Goal: Task Accomplishment & Management: Manage account settings

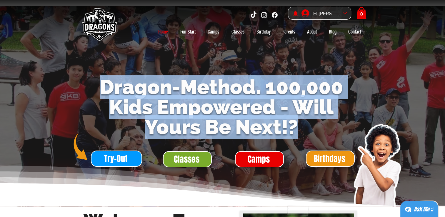
click at [132, 81] on span "Dragon-Method. 100,000 Kids Empowered - Will Yours Be Next!?" at bounding box center [222, 107] width 244 height 64
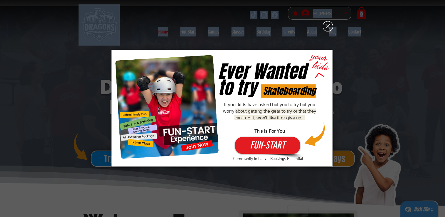
drag, startPoint x: 99, startPoint y: 85, endPoint x: 296, endPoint y: 131, distance: 202.9
drag, startPoint x: 296, startPoint y: 131, endPoint x: 326, endPoint y: 31, distance: 104.2
click at [326, 31] on icon "Back to site" at bounding box center [328, 26] width 10 height 10
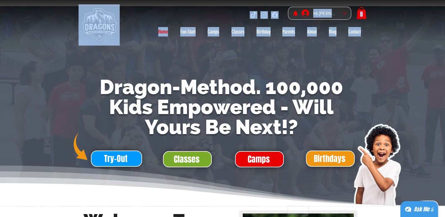
drag, startPoint x: 298, startPoint y: 119, endPoint x: 250, endPoint y: 98, distance: 52.4
click at [250, 98] on span "Dragon-Method. 100,000 Kids Empowered - Will Yours Be Next!?" at bounding box center [222, 107] width 244 height 64
click at [185, 88] on span "Dragon-Method. 100,000 Kids Empowered - Will Yours Be Next!?" at bounding box center [222, 107] width 244 height 64
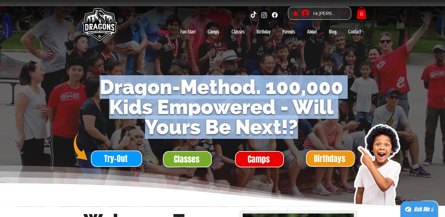
drag, startPoint x: 99, startPoint y: 89, endPoint x: 325, endPoint y: 127, distance: 228.9
click at [325, 127] on h1 "Dragon-Method. 100,000 Kids Empowered - Will Yours Be Next!?" at bounding box center [222, 107] width 278 height 60
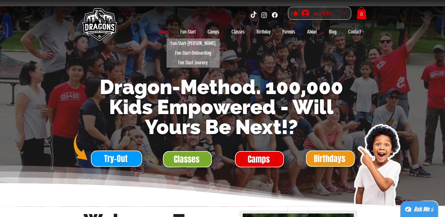
click at [318, 16] on div "Hi Yulong Liu" at bounding box center [325, 13] width 29 height 9
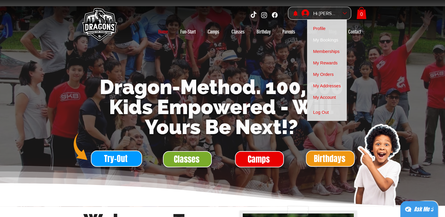
click at [322, 39] on span "My Bookings" at bounding box center [325, 39] width 25 height 11
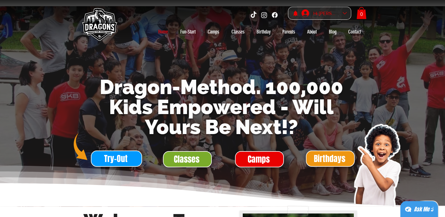
click at [329, 11] on div "Hi Yulong Liu" at bounding box center [325, 13] width 29 height 9
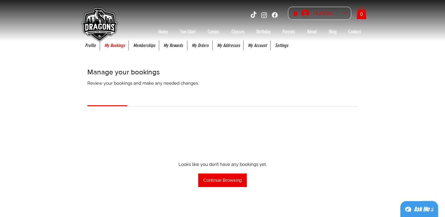
click at [326, 13] on div "Hi Yulong Liu" at bounding box center [325, 13] width 29 height 9
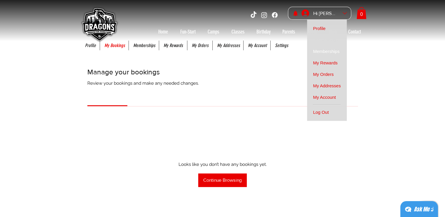
click at [333, 53] on span "Memberships" at bounding box center [326, 51] width 26 height 11
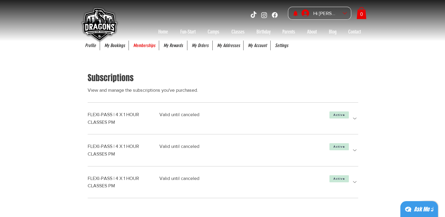
scroll to position [29, 0]
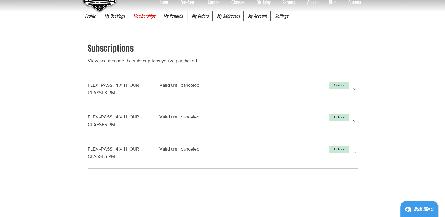
click at [355, 89] on icon "more details" at bounding box center [355, 89] width 4 height 2
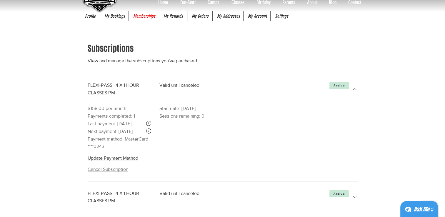
click at [117, 173] on span "Cancel Subscription" at bounding box center [108, 169] width 41 height 6
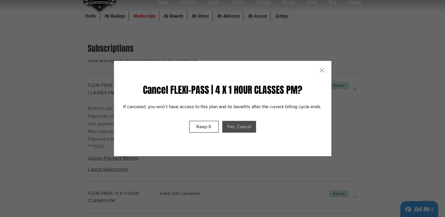
click at [240, 131] on button "Yes, Cancel" at bounding box center [239, 127] width 34 height 12
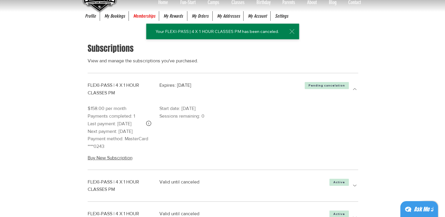
click at [292, 32] on icon "main content" at bounding box center [291, 31] width 7 height 7
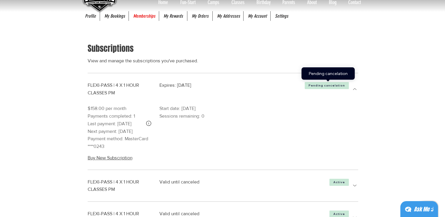
click at [327, 88] on span "Pending cancelation" at bounding box center [327, 86] width 36 height 4
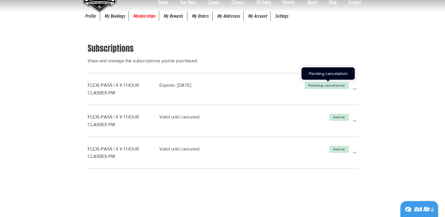
click at [327, 88] on span "Pending cancelation" at bounding box center [327, 86] width 36 height 4
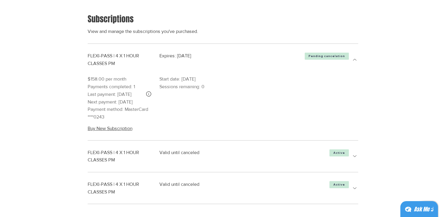
scroll to position [88, 0]
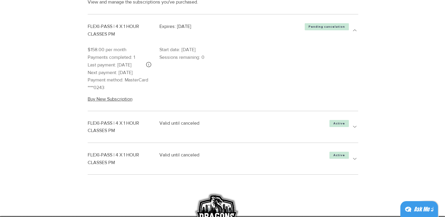
click at [352, 126] on icon "more details" at bounding box center [354, 126] width 7 height 7
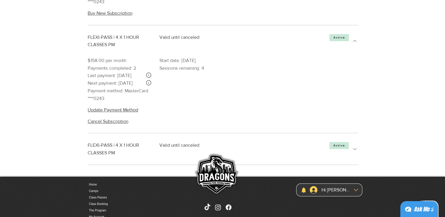
scroll to position [177, 0]
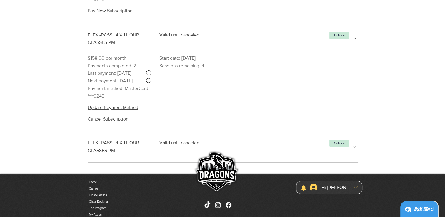
click at [355, 150] on icon "more details" at bounding box center [354, 146] width 7 height 7
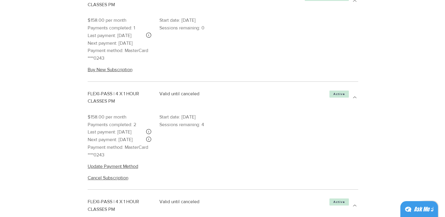
scroll to position [0, 0]
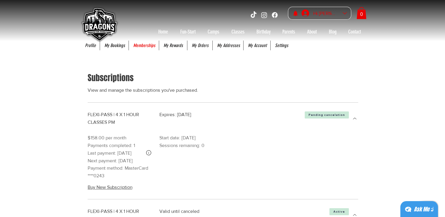
click at [334, 13] on div "Hi Yulong Liu" at bounding box center [325, 13] width 29 height 9
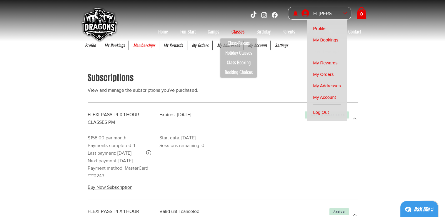
click at [235, 32] on p "Classes" at bounding box center [238, 31] width 19 height 9
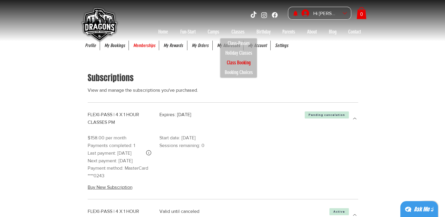
click at [233, 64] on p "Class Booking" at bounding box center [238, 63] width 29 height 10
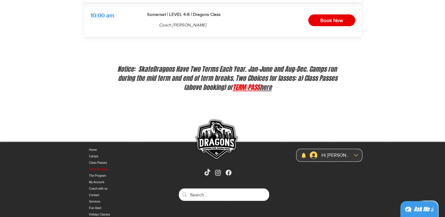
scroll to position [139, 0]
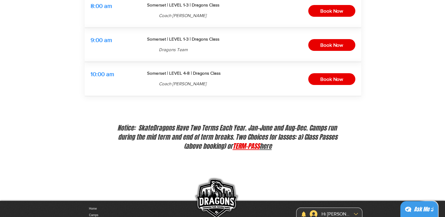
click at [245, 144] on link "TERM-PASS" at bounding box center [246, 146] width 27 height 9
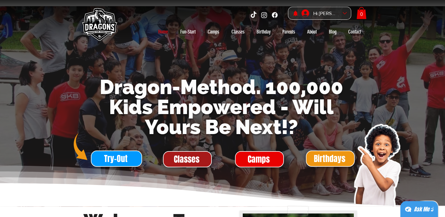
click at [191, 164] on span "Classes" at bounding box center [187, 159] width 26 height 11
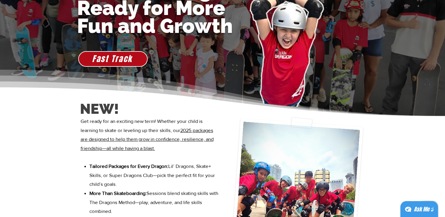
scroll to position [177, 0]
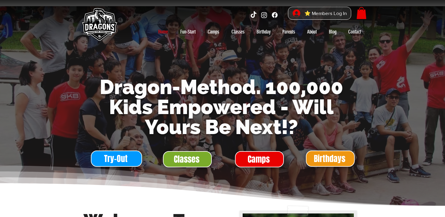
click at [329, 13] on span "⭐ Members Log In" at bounding box center [325, 13] width 46 height 9
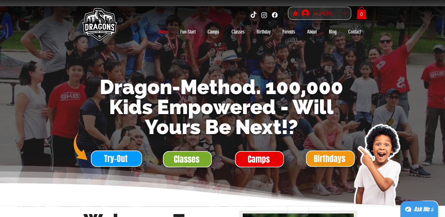
click at [324, 14] on div "Hi Yulong Liu" at bounding box center [325, 13] width 29 height 9
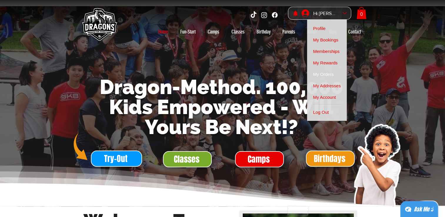
click at [326, 75] on span "My Orders" at bounding box center [323, 74] width 21 height 11
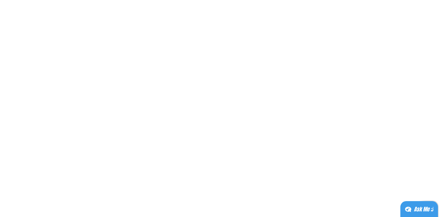
scroll to position [29, 0]
